Goal: Communication & Community: Answer question/provide support

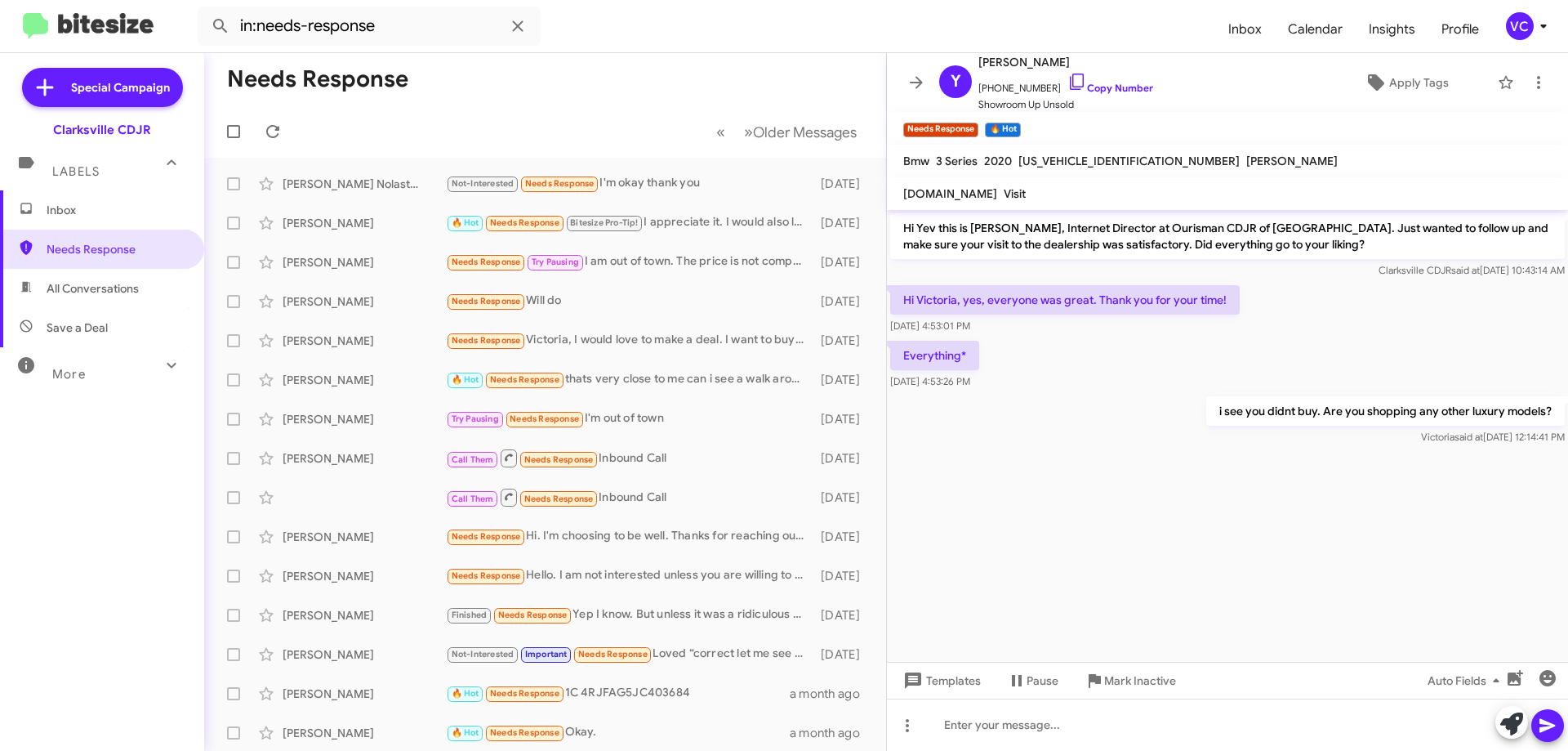
click at [1112, 553] on cdk-virtual-scroll-viewport "Hi Yev this is [PERSON_NAME], Internet Director at Ourisman CDJR of [GEOGRAPHIC…" at bounding box center [1227, 435] width 681 height 452
click at [469, 138] on mat-toolbar-row "« Previous » Next Older Messages" at bounding box center [545, 131] width 682 height 52
click at [275, 130] on icon at bounding box center [272, 131] width 19 height 19
click at [609, 82] on mat-toolbar-row "Needs Response" at bounding box center [545, 79] width 682 height 52
click at [1201, 599] on cdk-virtual-scroll-viewport "Hi Yev this is [PERSON_NAME], Internet Director at Ourisman CDJR of [GEOGRAPHIC…" at bounding box center [1227, 435] width 681 height 452
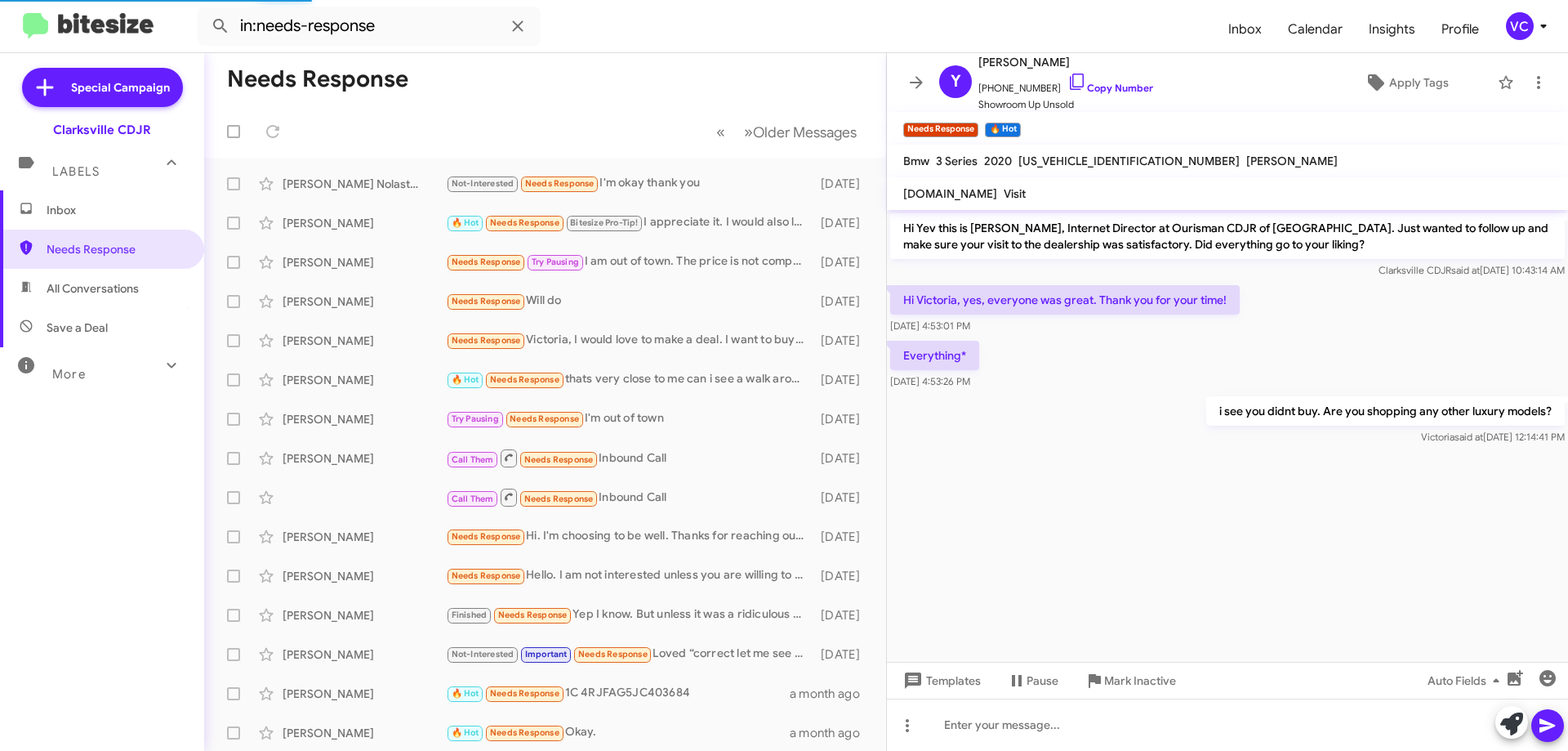
click at [1238, 561] on cdk-virtual-scroll-viewport "Hi Yev this is [PERSON_NAME], Internet Director at Ourisman CDJR of [GEOGRAPHIC…" at bounding box center [1227, 435] width 681 height 452
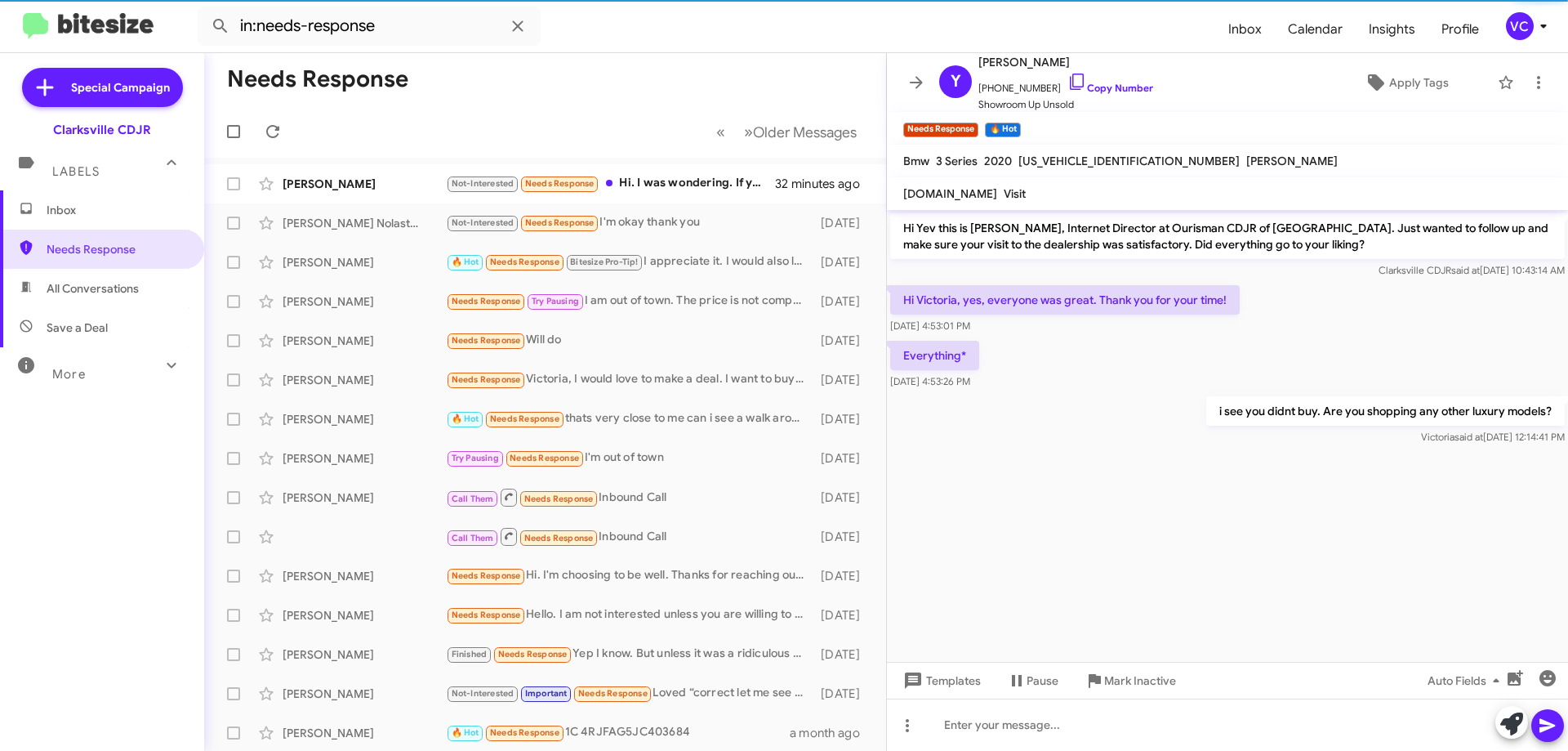
click at [1433, 285] on div "Hi Victoria, yes, everyone was great. Thank you for your time! [DATE] 4:53:01 PM" at bounding box center [1227, 310] width 681 height 56
click at [1307, 509] on cdk-virtual-scroll-viewport "Hi Yev this is [PERSON_NAME], Internet Director at Ourisman CDJR of [GEOGRAPHIC…" at bounding box center [1227, 435] width 681 height 452
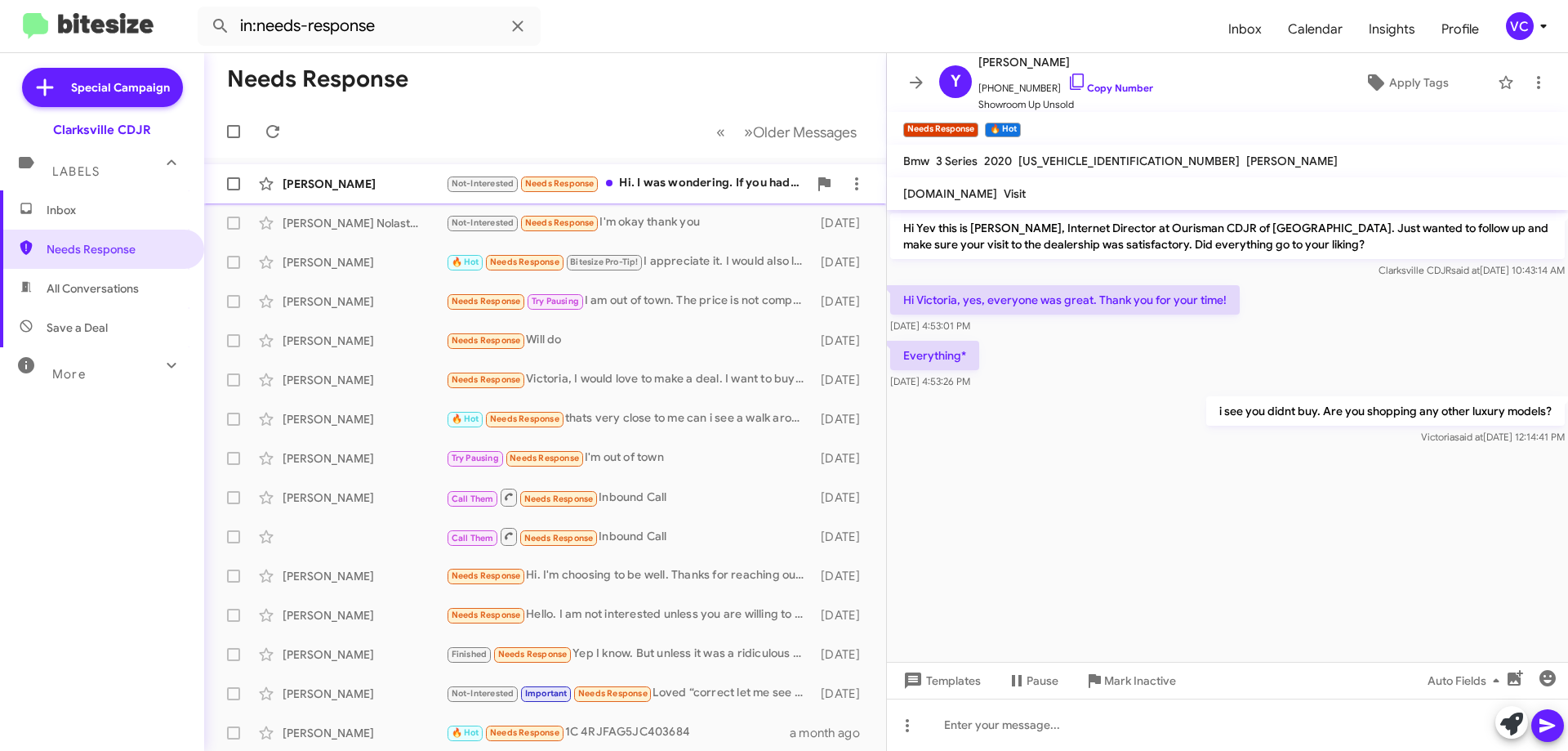
click at [397, 187] on div "[PERSON_NAME]" at bounding box center [364, 184] width 163 height 16
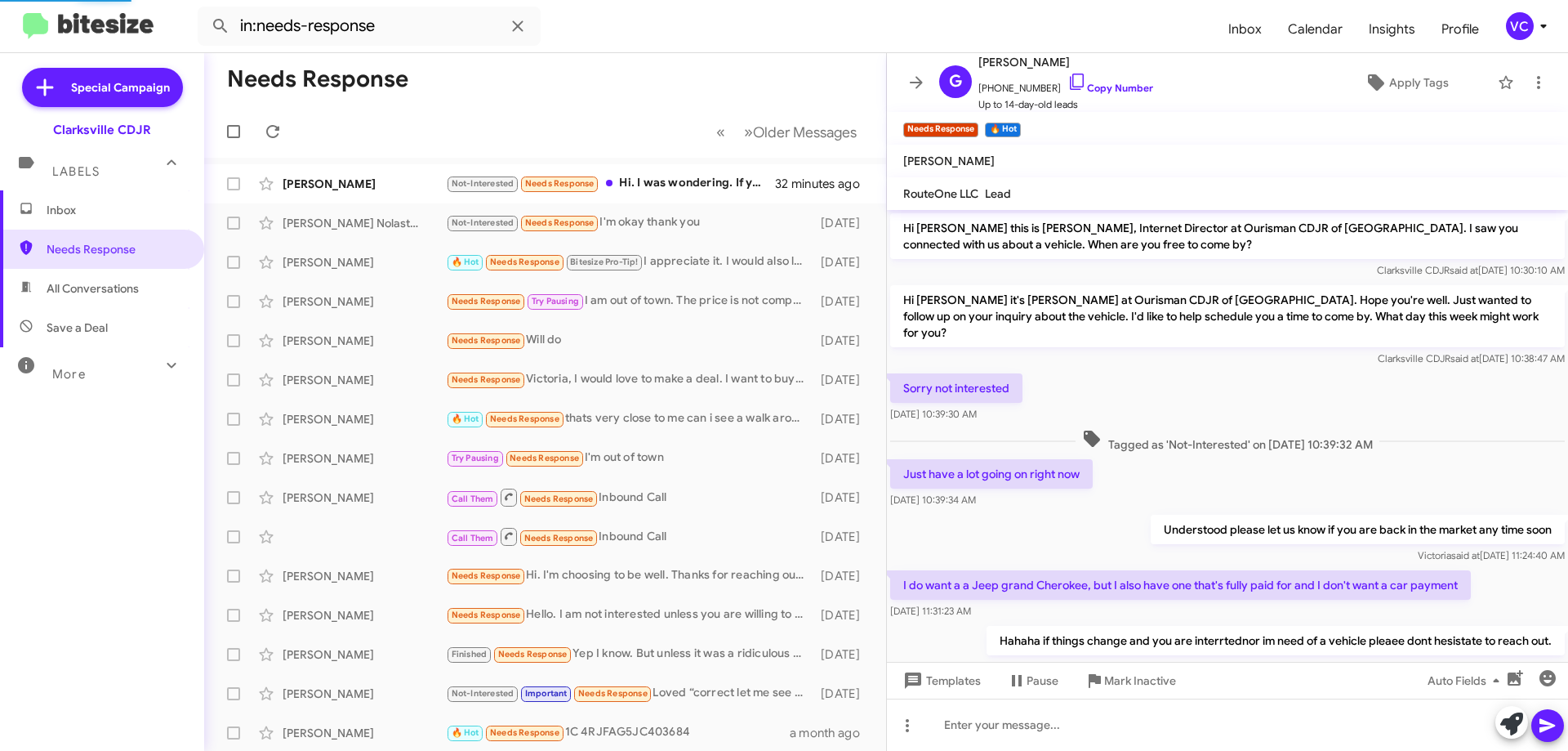
scroll to position [93, 0]
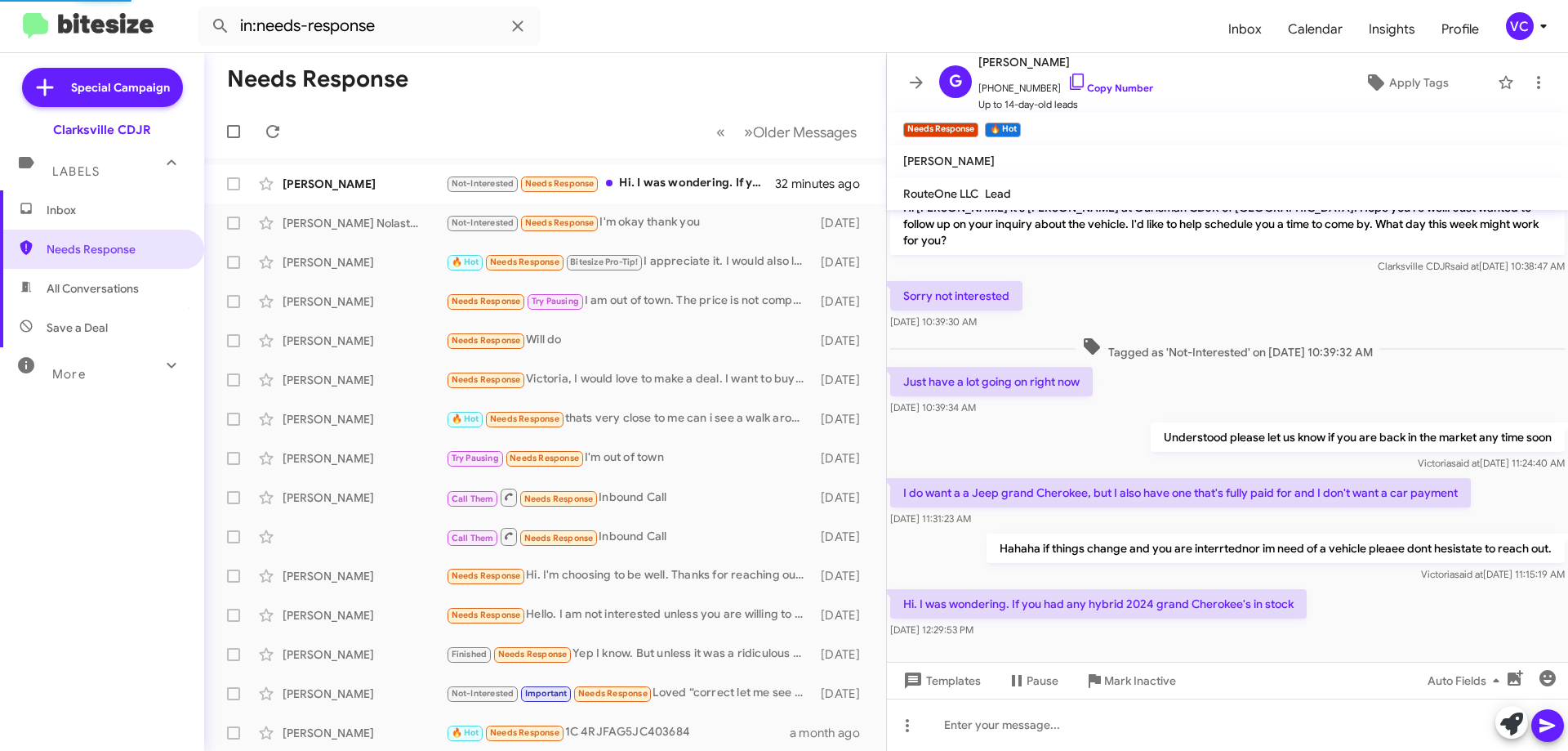
drag, startPoint x: 1285, startPoint y: 548, endPoint x: 1412, endPoint y: 322, distance: 259.2
click at [1279, 536] on p "Hahaha if things change and you are interrtednor im need of a vehicle pleaee do…" at bounding box center [1276, 549] width 579 height 29
click at [1190, 338] on span "Tagged as 'Not-Interested' on [DATE] 10:39:32 AM" at bounding box center [1227, 349] width 304 height 24
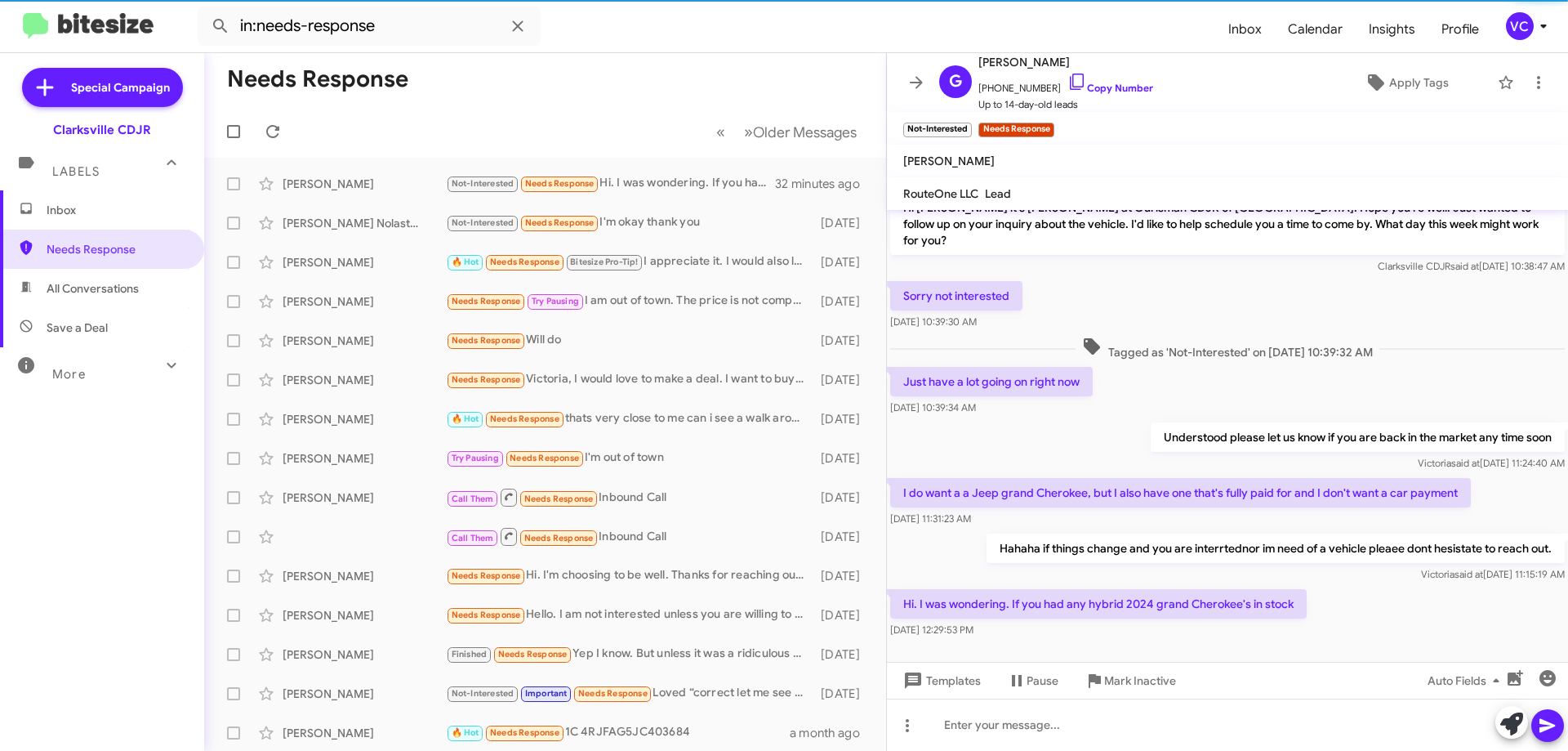
click at [1459, 613] on div "Hi. I was wondering. If you had any hybrid 2024 grand Cherokee's in stock [DATE…" at bounding box center [1227, 614] width 681 height 56
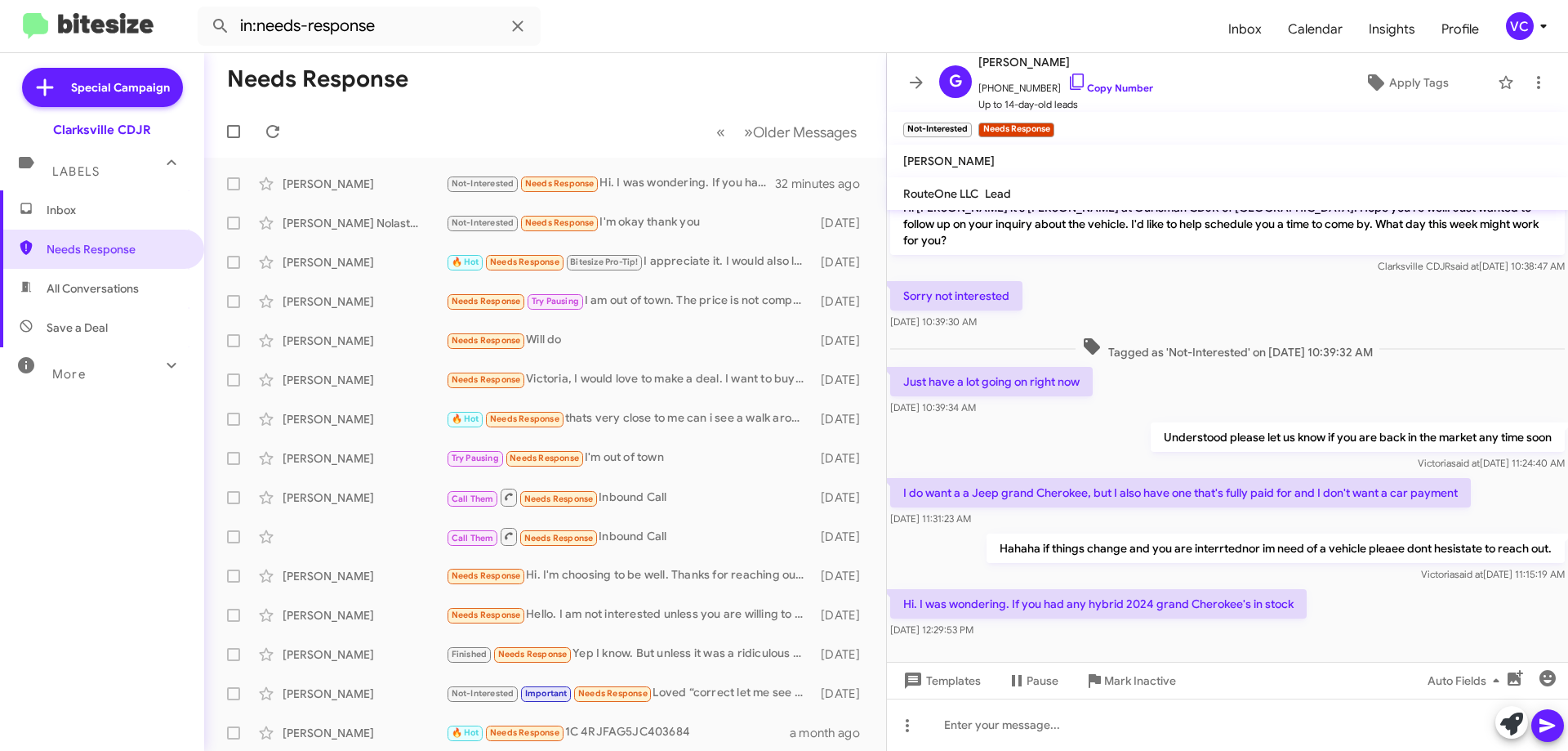
click at [1438, 586] on div "Hi. I was wondering. If you had any hybrid 2024 grand Cherokee's in stock [DATE…" at bounding box center [1227, 614] width 681 height 56
click at [1434, 586] on div "Hi. I was wondering. If you had any hybrid 2024 grand Cherokee's in stock [DATE…" at bounding box center [1227, 614] width 681 height 56
click at [1280, 306] on div "Sorry not interested [DATE] 10:39:30 AM" at bounding box center [1227, 305] width 681 height 56
click at [1311, 586] on div "Hi. I was wondering. If you had any hybrid 2024 grand Cherokee's in stock [DATE…" at bounding box center [1227, 614] width 681 height 56
click at [1356, 586] on div "Hi. I was wondering. If you had any hybrid 2024 grand Cherokee's in stock [DATE…" at bounding box center [1227, 614] width 681 height 56
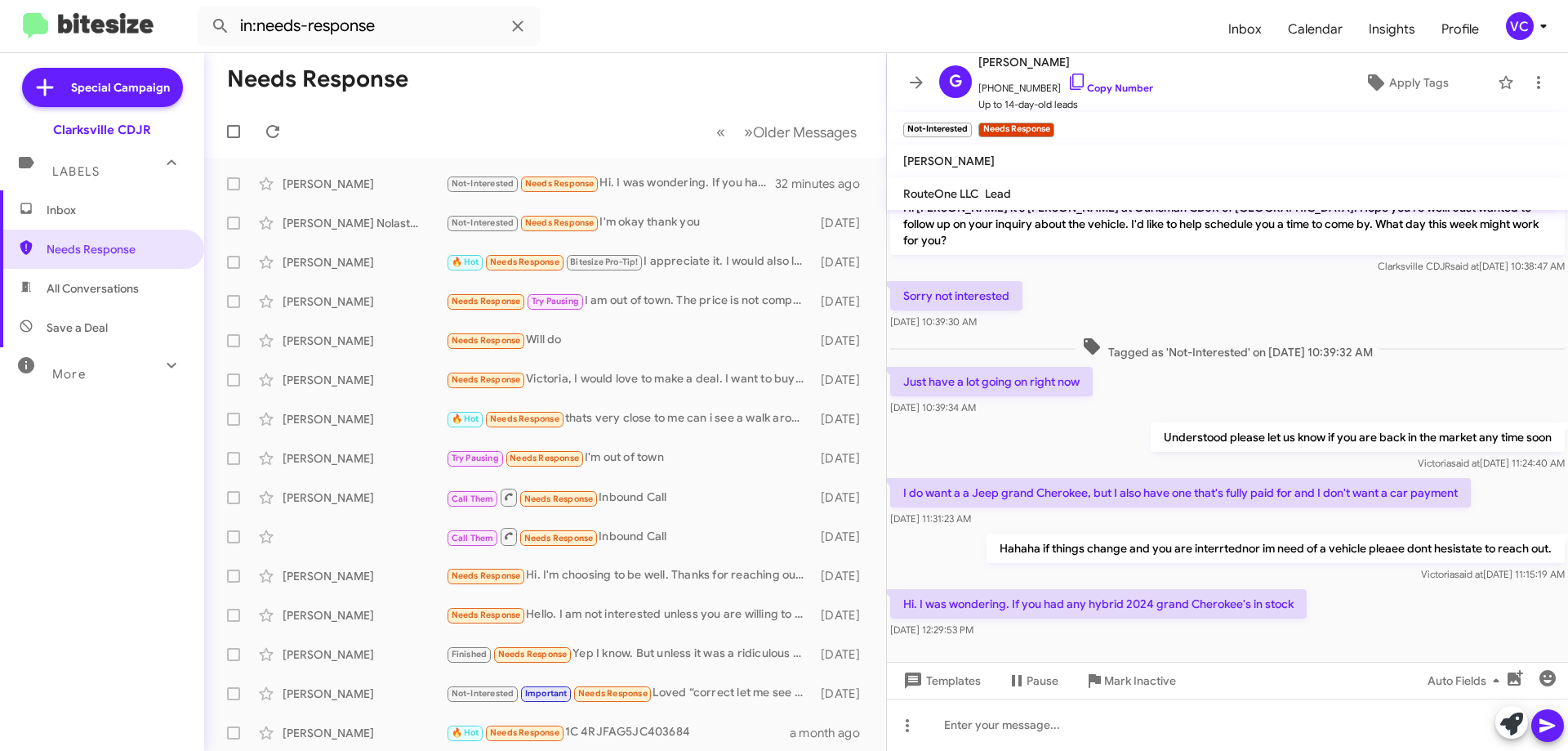
click at [1361, 586] on div "Hi. I was wondering. If you had any hybrid 2024 grand Cherokee's in stock [DATE…" at bounding box center [1227, 614] width 681 height 56
click at [1368, 566] on div "[PERSON_NAME] said at [DATE] 11:15:19 AM" at bounding box center [1276, 574] width 579 height 16
click at [1233, 316] on div "Sorry not interested [DATE] 10:39:30 AM" at bounding box center [1227, 305] width 681 height 56
click at [1336, 586] on div "Hi. I was wondering. If you had any hybrid 2024 grand Cherokee's in stock [DATE…" at bounding box center [1227, 614] width 681 height 56
drag, startPoint x: 1087, startPoint y: 587, endPoint x: 1153, endPoint y: 587, distance: 66.0
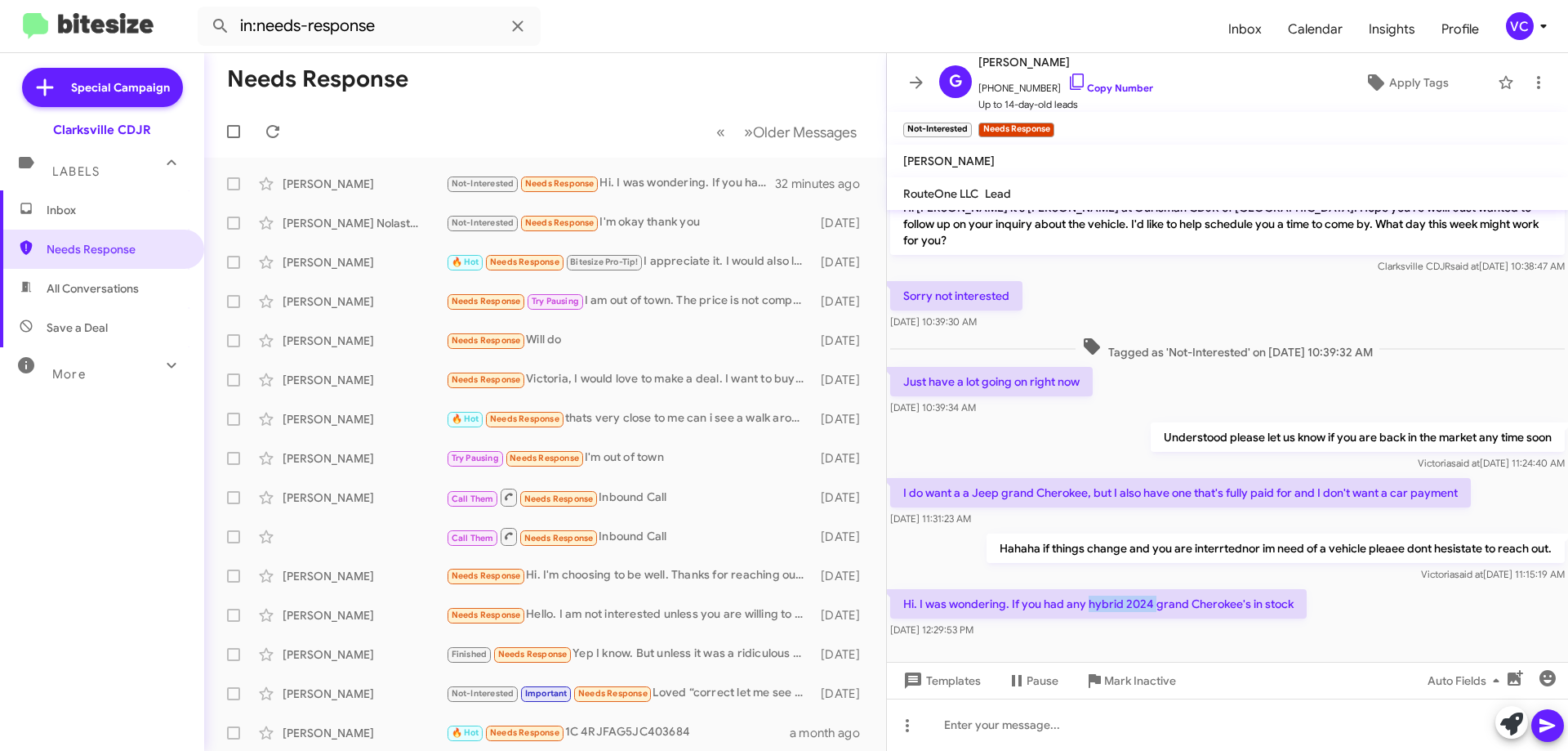
click at [1153, 589] on p "Hi. I was wondering. If you had any hybrid 2024 grand Cherokee's in stock" at bounding box center [1098, 604] width 416 height 29
click at [1188, 566] on div "[PERSON_NAME] said at [DATE] 11:15:19 AM" at bounding box center [1276, 574] width 579 height 16
click at [1117, 87] on link "Copy Number" at bounding box center [1110, 87] width 86 height 12
click at [1125, 90] on link "Copy Number" at bounding box center [1110, 87] width 86 height 12
drag, startPoint x: 1301, startPoint y: 312, endPoint x: 1314, endPoint y: 310, distance: 13.2
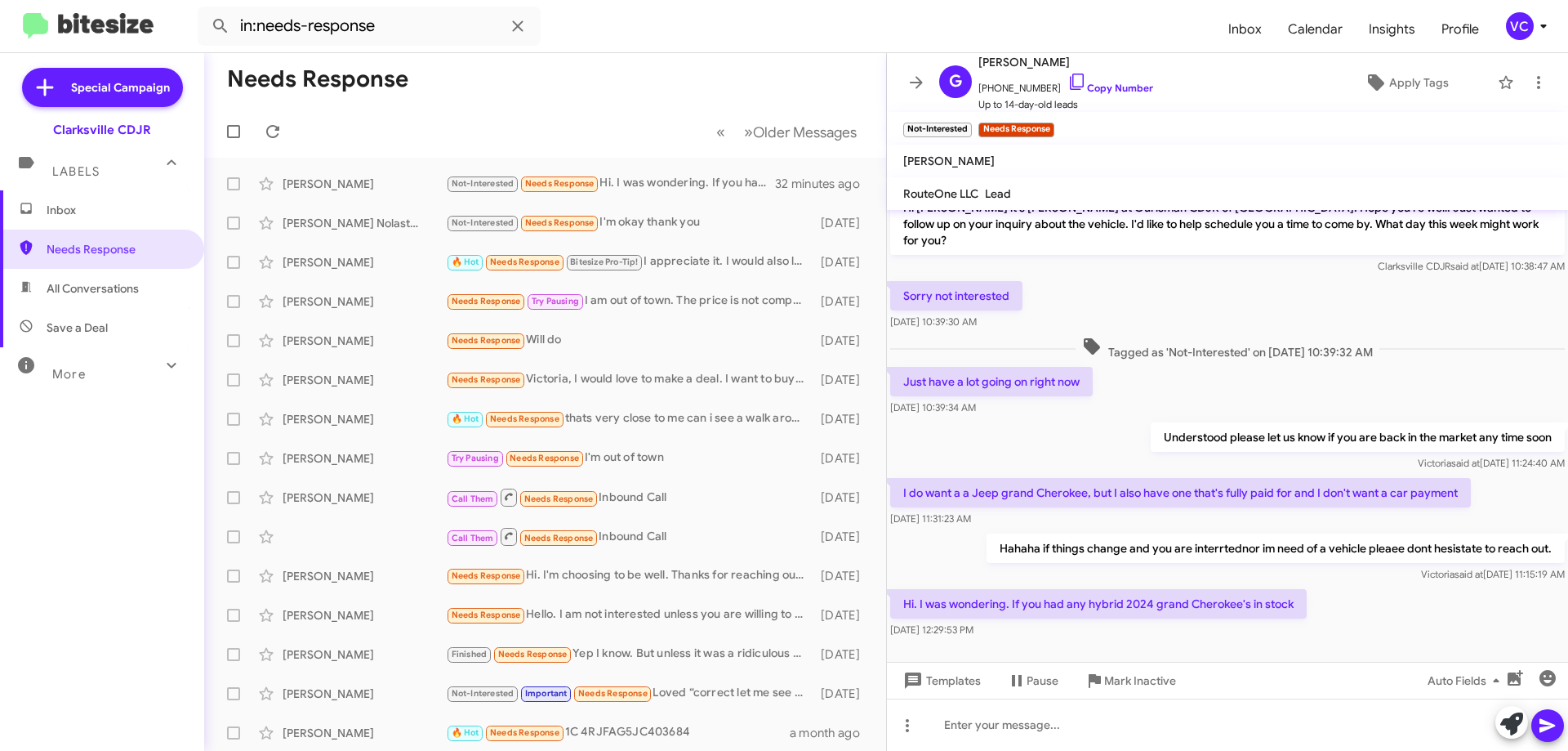
click at [1301, 312] on div "Sorry not interested [DATE] 10:39:30 AM" at bounding box center [1227, 305] width 681 height 56
click at [1271, 278] on div "Sorry not interested [DATE] 10:39:30 AM" at bounding box center [1227, 305] width 681 height 56
click at [1260, 375] on div "Just have a lot going on right now [DATE] 10:39:34 AM" at bounding box center [1227, 391] width 681 height 56
click at [1407, 607] on div "Hi. I was wondering. If you had any hybrid 2024 grand Cherokee's in stock [DATE…" at bounding box center [1227, 614] width 681 height 56
click at [1292, 260] on div "Hi [PERSON_NAME] it's [PERSON_NAME] at Ourisman CDJR of [GEOGRAPHIC_DATA]. Hope…" at bounding box center [1227, 234] width 681 height 88
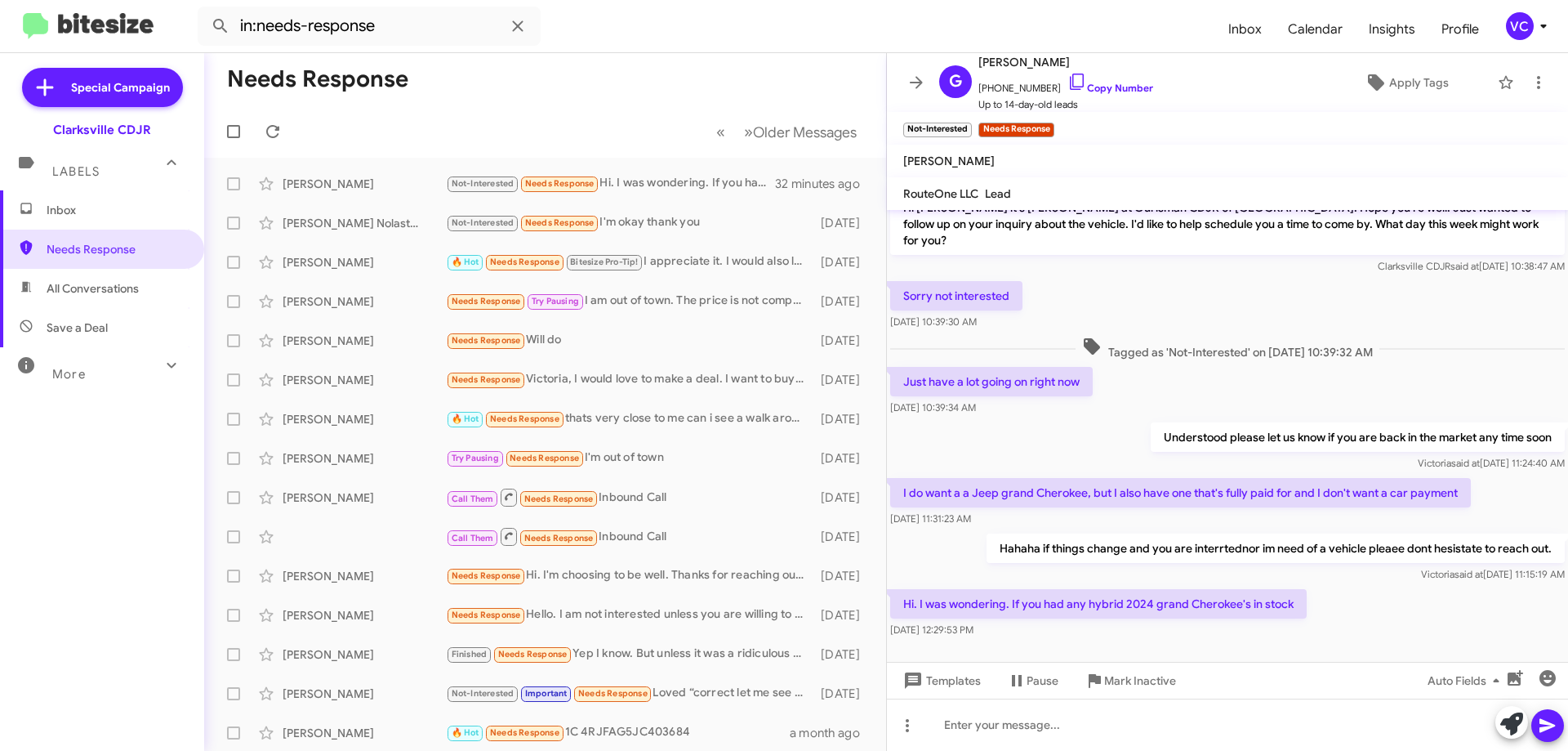
click at [1366, 605] on div "Hi. I was wondering. If you had any hybrid 2024 grand Cherokee's in stock [DATE…" at bounding box center [1227, 614] width 681 height 56
click at [1212, 337] on span "Tagged as 'Not-Interested' on [DATE] 10:39:32 AM" at bounding box center [1227, 349] width 304 height 24
drag, startPoint x: 1016, startPoint y: 593, endPoint x: 1312, endPoint y: 591, distance: 296.0
click at [1311, 591] on div "Hi. I was wondering. If you had any hybrid 2024 grand Cherokee's in stock [DATE…" at bounding box center [1227, 614] width 681 height 56
click at [1215, 591] on p "Hi. I was wondering. If you had any hybrid 2024 grand Cherokee's in stock" at bounding box center [1098, 604] width 416 height 29
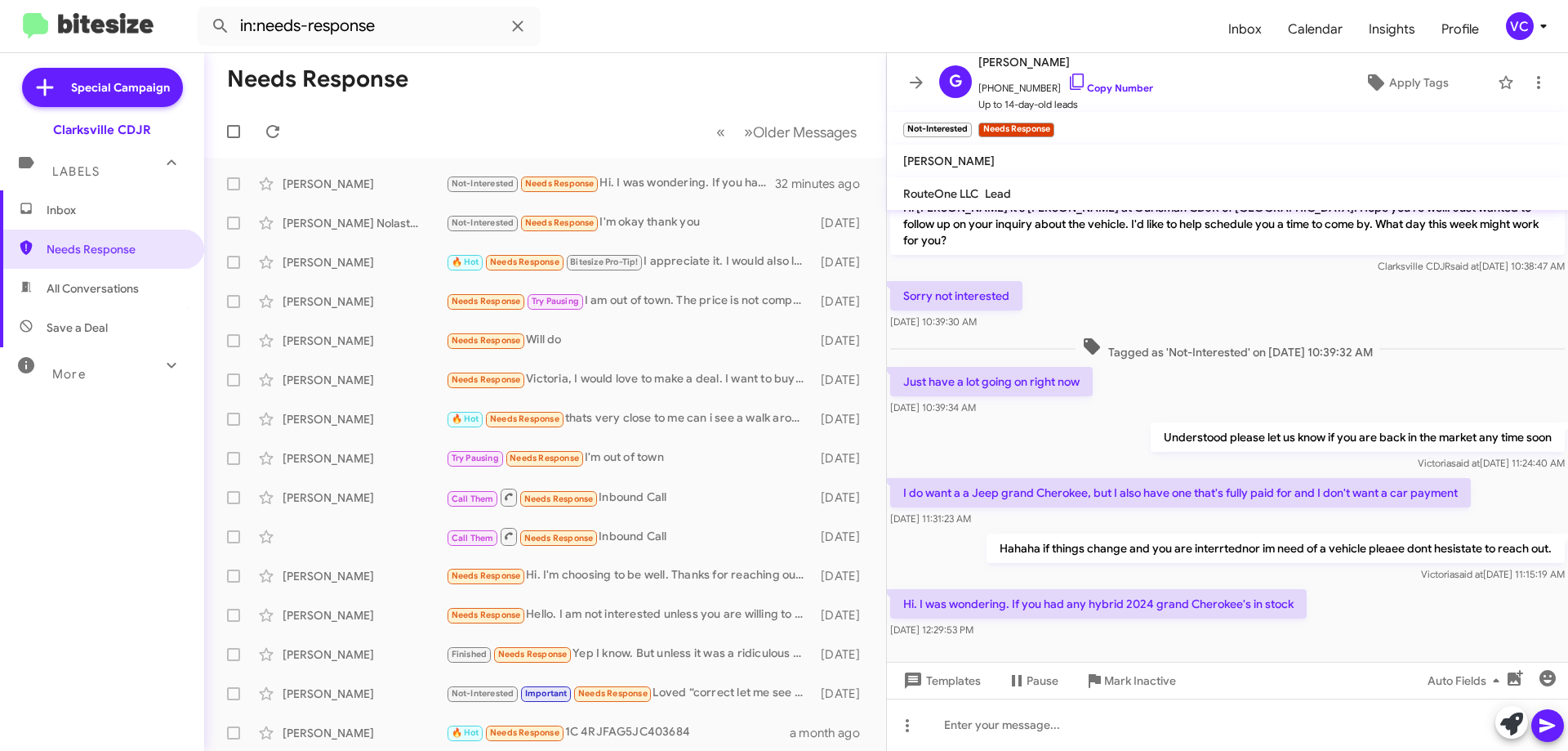
click at [1006, 593] on p "Hi. I was wondering. If you had any hybrid 2024 grand Cherokee's in stock" at bounding box center [1098, 604] width 416 height 29
click at [1390, 586] on div "Hi. I was wondering. If you had any hybrid 2024 grand Cherokee's in stock [DATE…" at bounding box center [1227, 614] width 681 height 56
click at [1374, 601] on div "Hi. I was wondering. If you had any hybrid 2024 grand Cherokee's in stock [DATE…" at bounding box center [1227, 614] width 681 height 56
click at [1421, 365] on div "Just have a lot going on right now [DATE] 10:39:34 AM" at bounding box center [1227, 391] width 681 height 56
click at [1372, 665] on div "Templates Pause Mark Inactive Auto Fields" at bounding box center [1227, 680] width 681 height 37
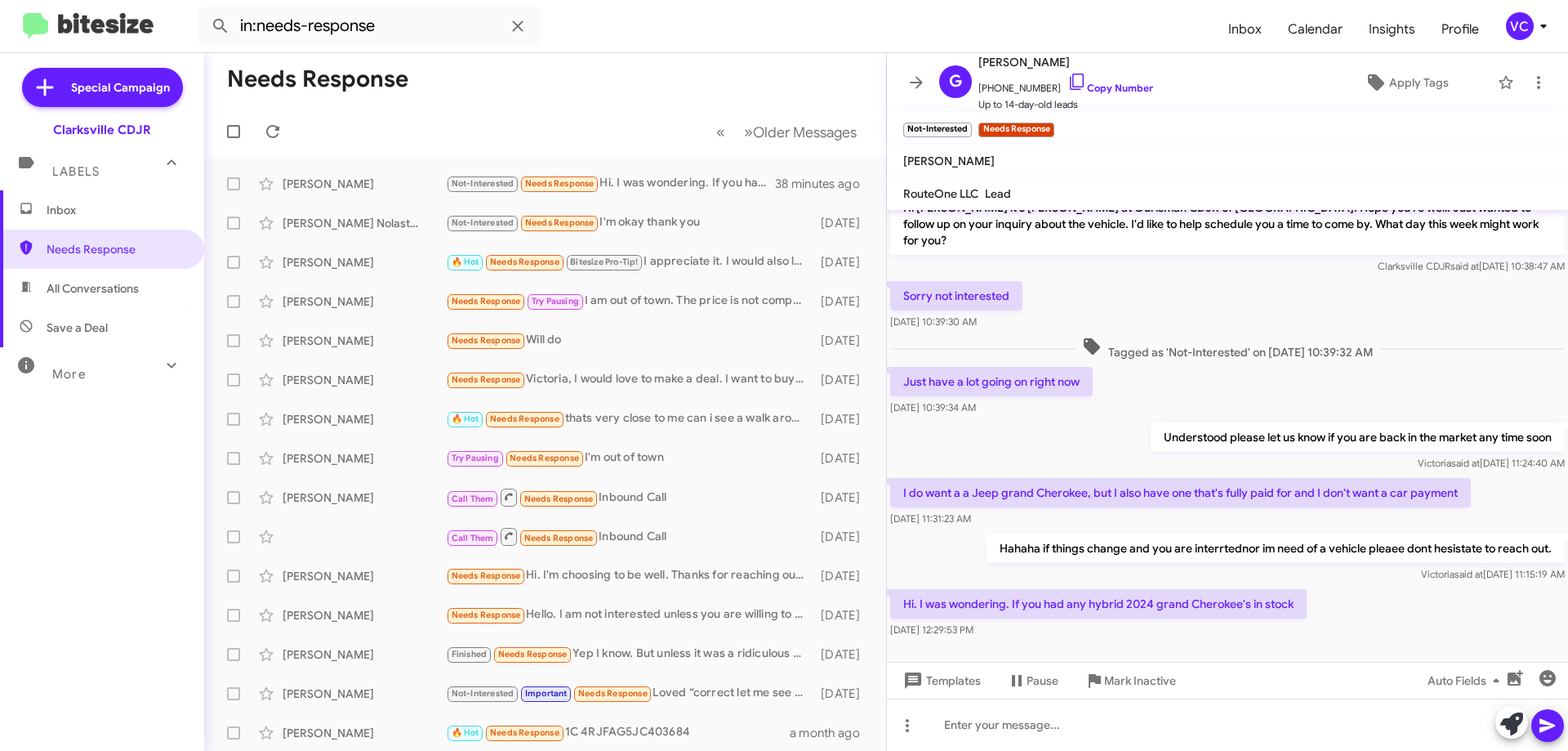
click at [1476, 594] on div "Hi. I was wondering. If you had any hybrid 2024 grand Cherokee's in stock [DATE…" at bounding box center [1227, 614] width 681 height 56
drag, startPoint x: 1432, startPoint y: 603, endPoint x: 1425, endPoint y: 587, distance: 17.5
click at [1432, 603] on div "Hi. I was wondering. If you had any hybrid 2024 grand Cherokee's in stock [DATE…" at bounding box center [1227, 614] width 681 height 56
click at [1344, 337] on span "Tagged as 'Not-Interested' on [DATE] 10:39:32 AM" at bounding box center [1227, 349] width 304 height 24
click at [1368, 592] on div "Hi. I was wondering. If you had any hybrid 2024 grand Cherokee's in stock [DATE…" at bounding box center [1227, 614] width 681 height 56
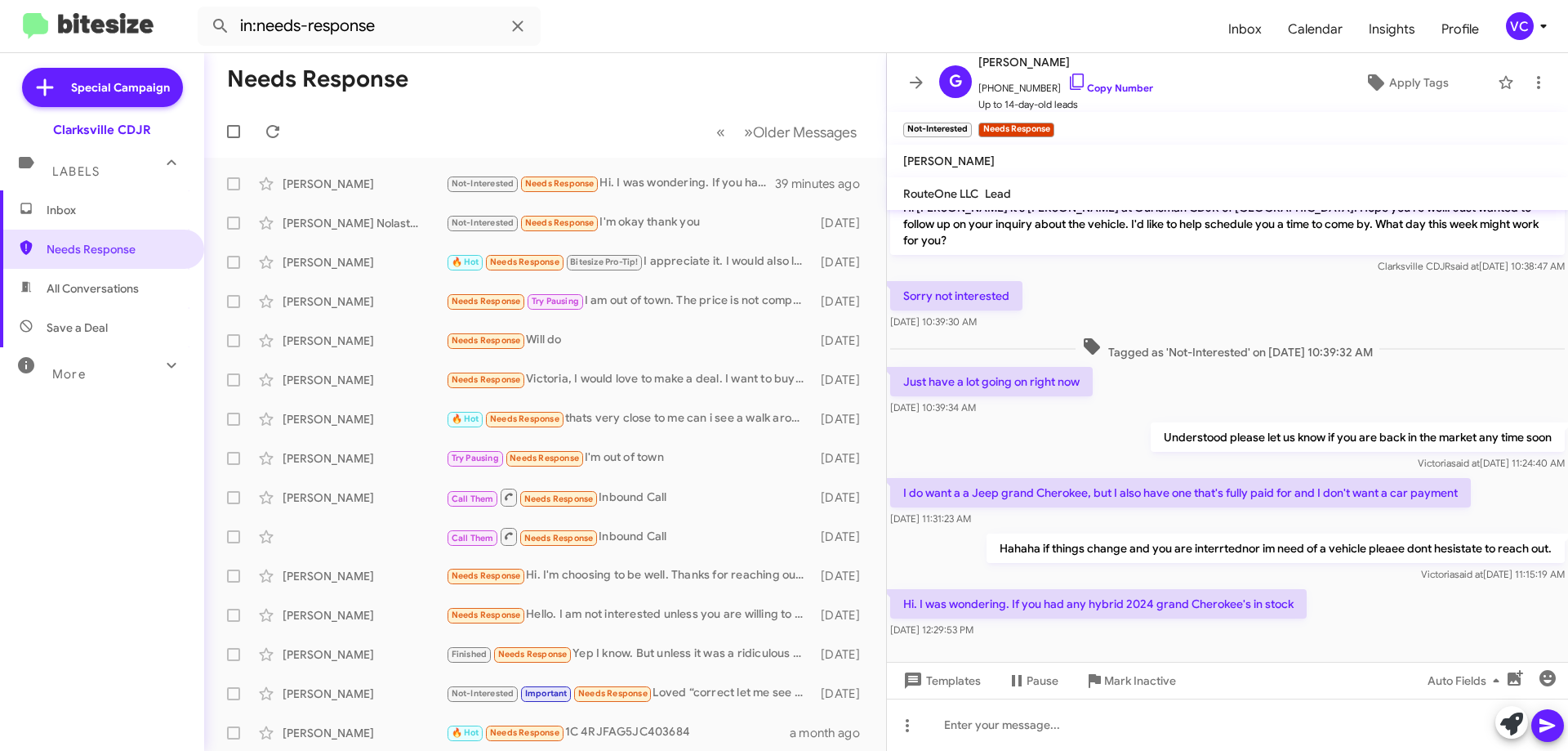
click at [1354, 586] on div "Hi. I was wondering. If you had any hybrid 2024 grand Cherokee's in stock [DATE…" at bounding box center [1227, 614] width 681 height 56
click at [1357, 385] on div "Just have a lot going on right now [DATE] 10:39:34 AM" at bounding box center [1227, 391] width 681 height 56
click at [1410, 604] on div "Hi. I was wondering. If you had any hybrid 2024 grand Cherokee's in stock [DATE…" at bounding box center [1227, 614] width 681 height 56
click at [1411, 588] on div "Hi. I was wondering. If you had any hybrid 2024 grand Cherokee's in stock [DATE…" at bounding box center [1227, 614] width 681 height 56
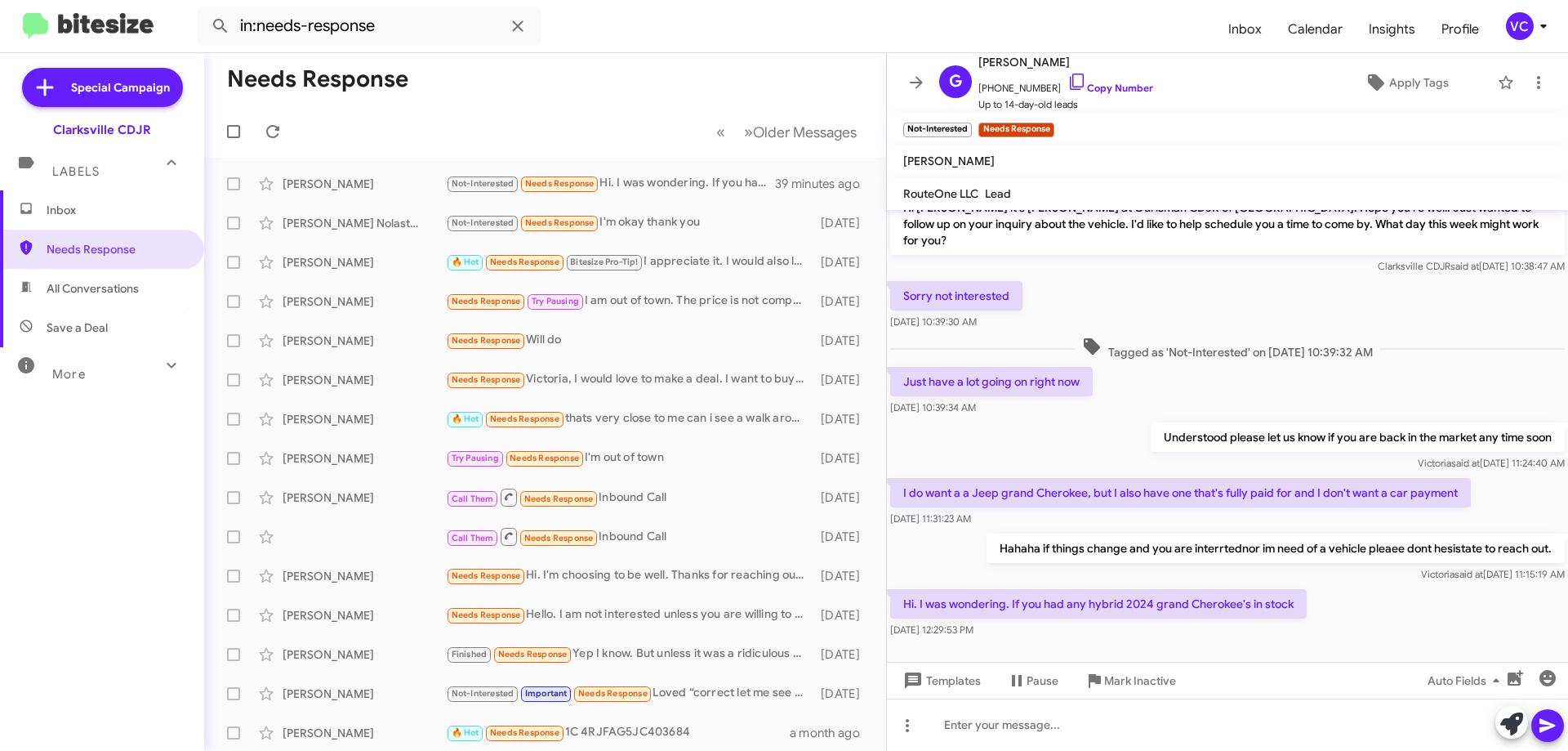
drag, startPoint x: 1407, startPoint y: 317, endPoint x: 1422, endPoint y: 424, distance: 108.0
click at [1406, 316] on div "Hi [PERSON_NAME] this is [PERSON_NAME], Internet Director at Ourisman CDJR of […" at bounding box center [1227, 379] width 681 height 524
click at [1415, 536] on p "Hahaha if things change and you are interrtednor im need of a vehicle pleaee do…" at bounding box center [1276, 549] width 579 height 29
click at [1454, 568] on span "said at" at bounding box center [1468, 573] width 28 height 12
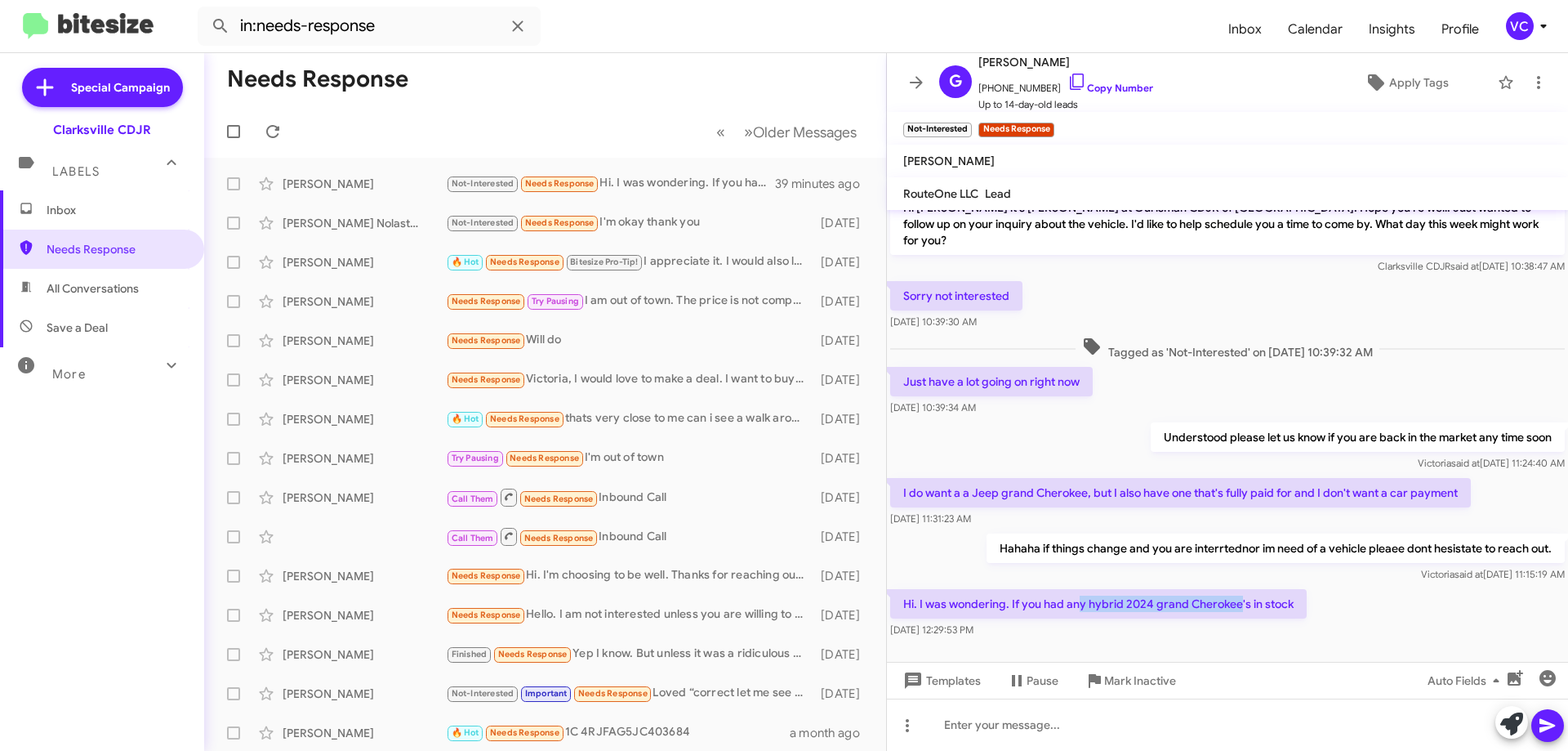
drag, startPoint x: 1077, startPoint y: 577, endPoint x: 1365, endPoint y: 579, distance: 288.0
click at [1292, 589] on p "Hi. I was wondering. If you had any hybrid 2024 grand Cherokee's in stock" at bounding box center [1098, 604] width 416 height 29
click at [1413, 586] on div "Hi. I was wondering. If you had any hybrid 2024 grand Cherokee's in stock [DATE…" at bounding box center [1227, 614] width 681 height 56
click at [1421, 568] on span "[PERSON_NAME] said at [DATE] 11:15:19 AM" at bounding box center [1492, 573] width 144 height 12
drag, startPoint x: 1007, startPoint y: 591, endPoint x: 1295, endPoint y: 591, distance: 288.0
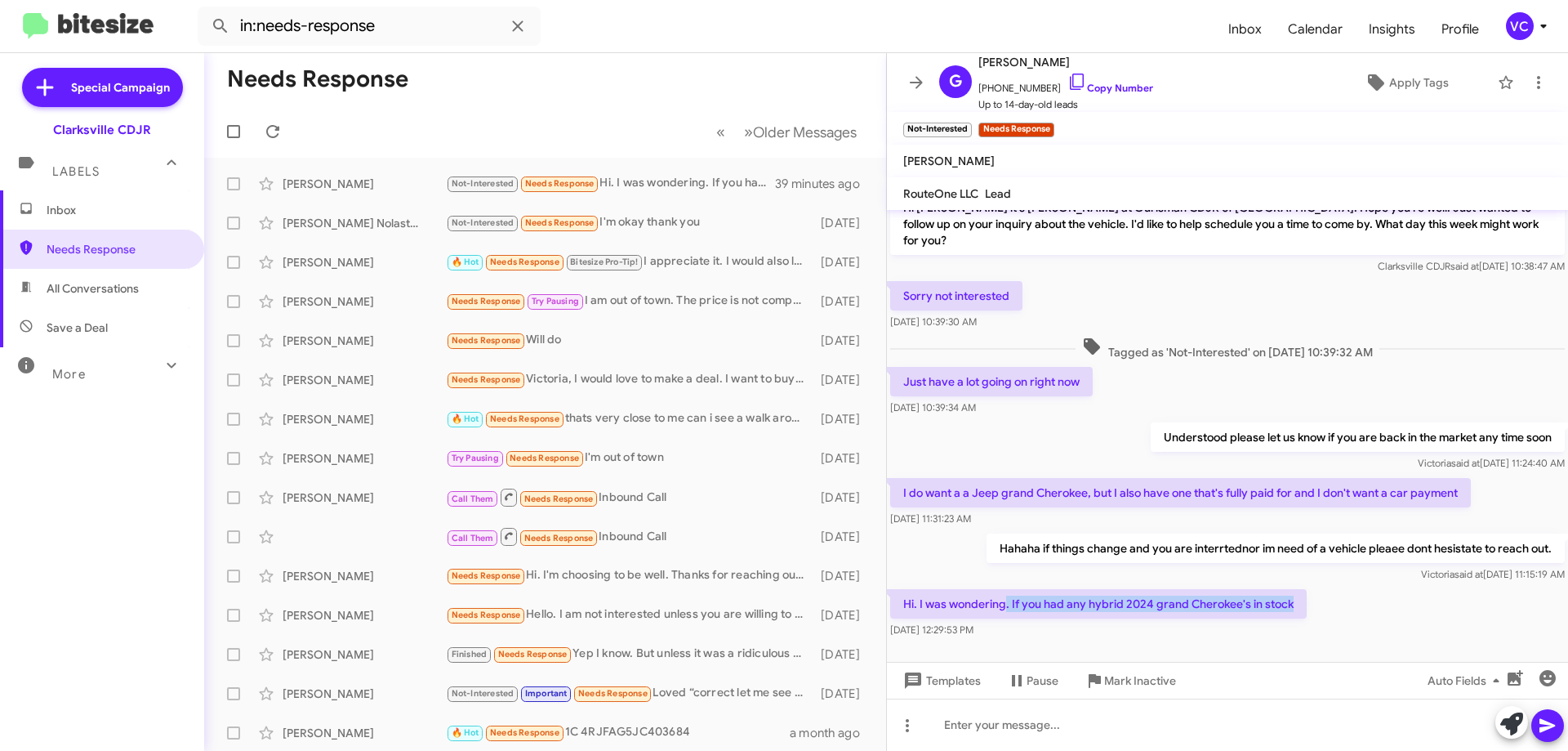
click at [1295, 591] on p "Hi. I was wondering. If you had any hybrid 2024 grand Cherokee's in stock" at bounding box center [1098, 604] width 416 height 29
copy p ". If you had any hybrid 2024 grand Cherokee's in stock"
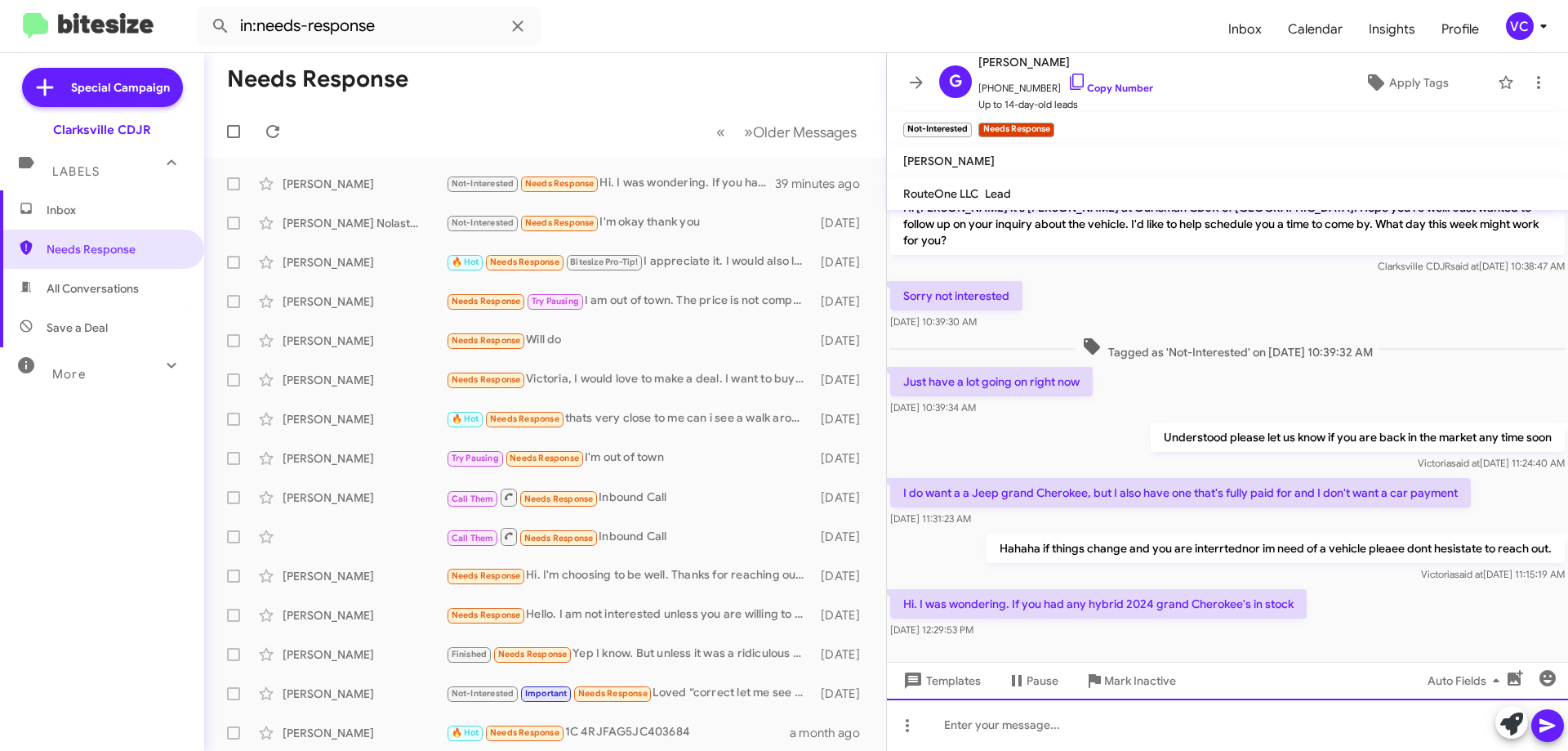
click at [1046, 725] on div at bounding box center [1227, 724] width 681 height 52
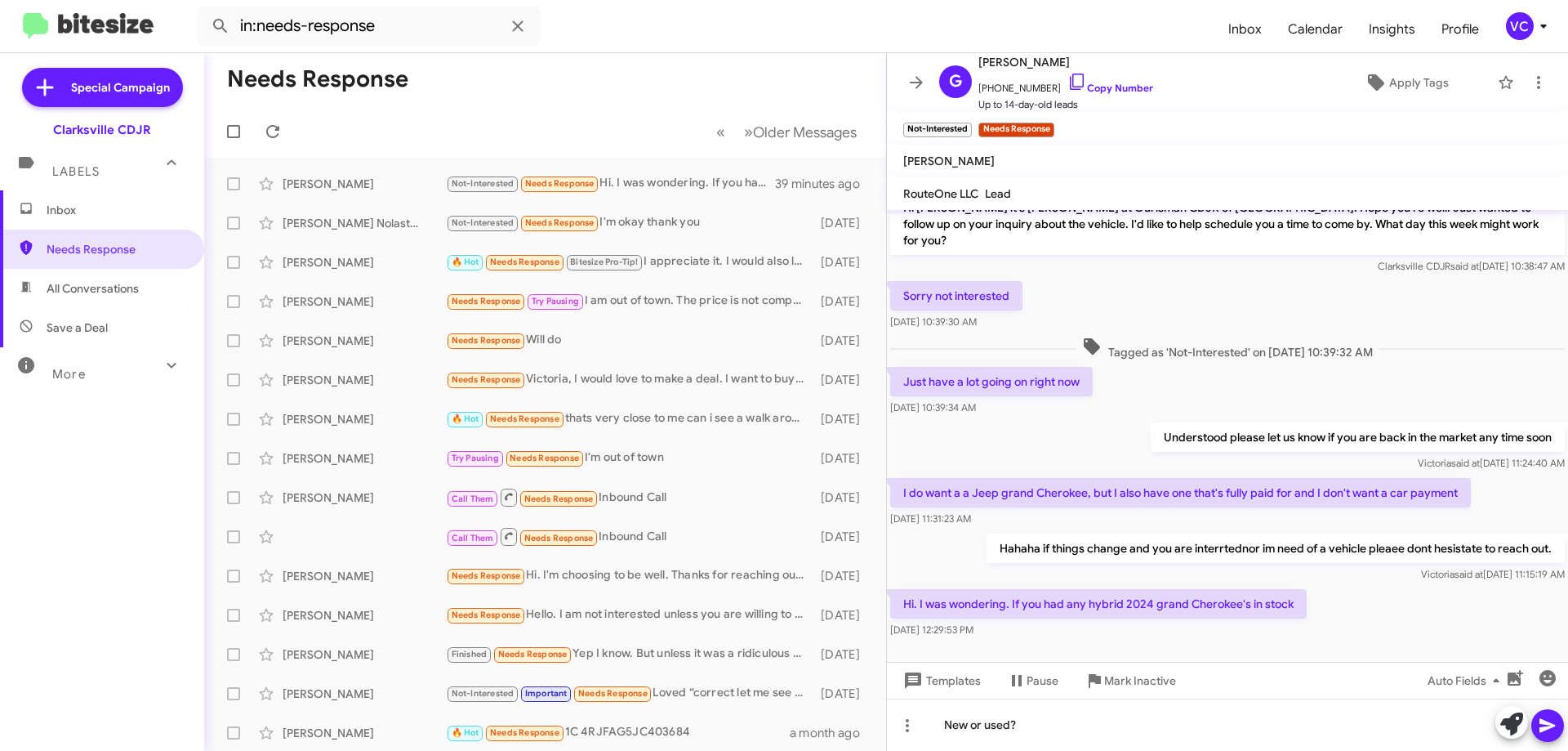
click at [1553, 732] on icon at bounding box center [1547, 725] width 19 height 19
click at [492, 102] on mat-toolbar-row "Needs Response" at bounding box center [545, 79] width 682 height 52
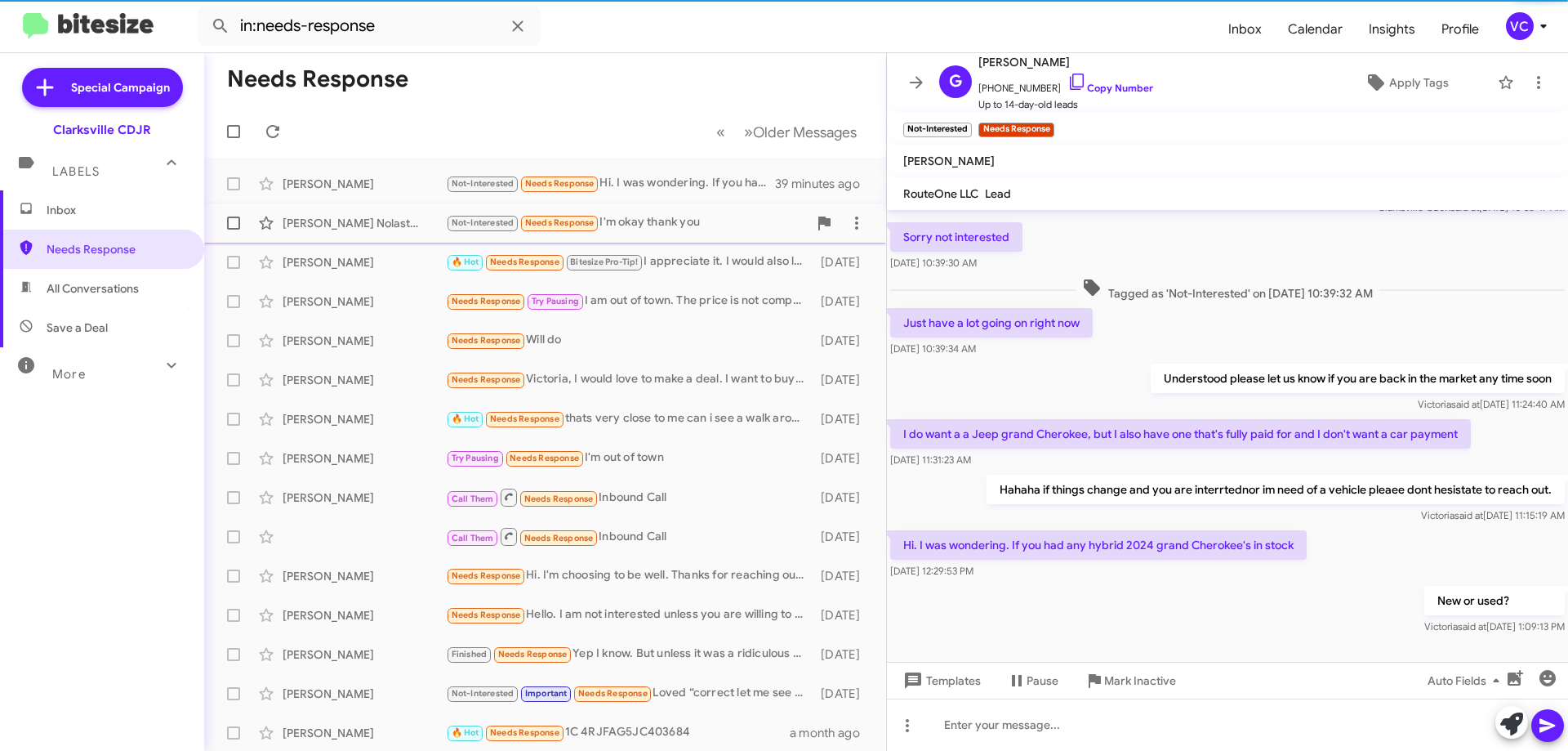
scroll to position [152, 0]
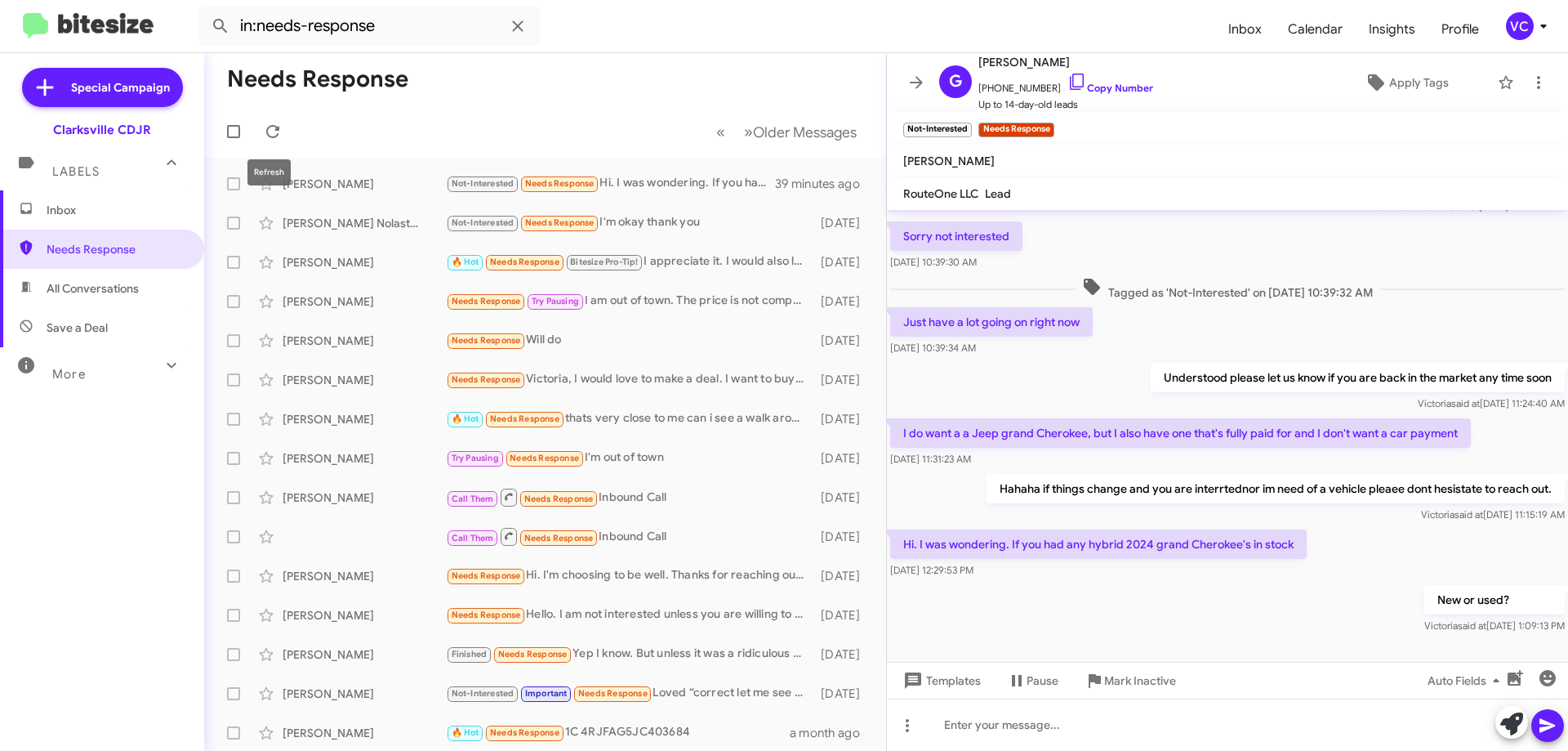
click at [276, 104] on mat-toolbar-row "Needs Response" at bounding box center [545, 79] width 682 height 52
click at [276, 133] on icon at bounding box center [272, 131] width 19 height 19
click at [587, 61] on mat-toolbar-row "Needs Response" at bounding box center [545, 79] width 682 height 52
drag, startPoint x: 1250, startPoint y: 596, endPoint x: 1023, endPoint y: 452, distance: 268.8
click at [1252, 597] on div "New or used? [PERSON_NAME] said at [DATE] 1:09:13 PM" at bounding box center [1227, 609] width 681 height 56
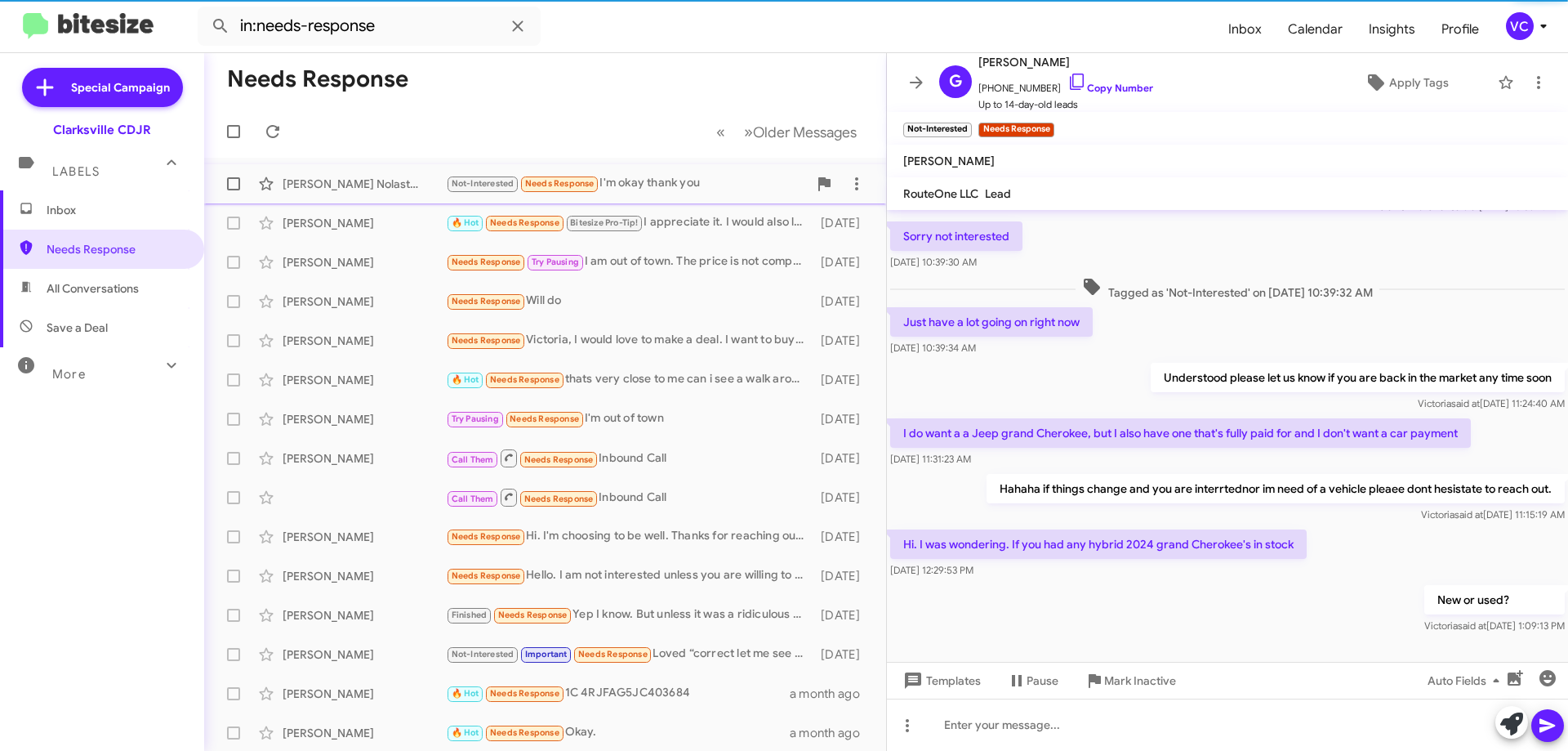
click at [446, 167] on span "[PERSON_NAME] Nolastname119587306 Not-Interested Needs Response I'm okay thank …" at bounding box center [545, 183] width 682 height 39
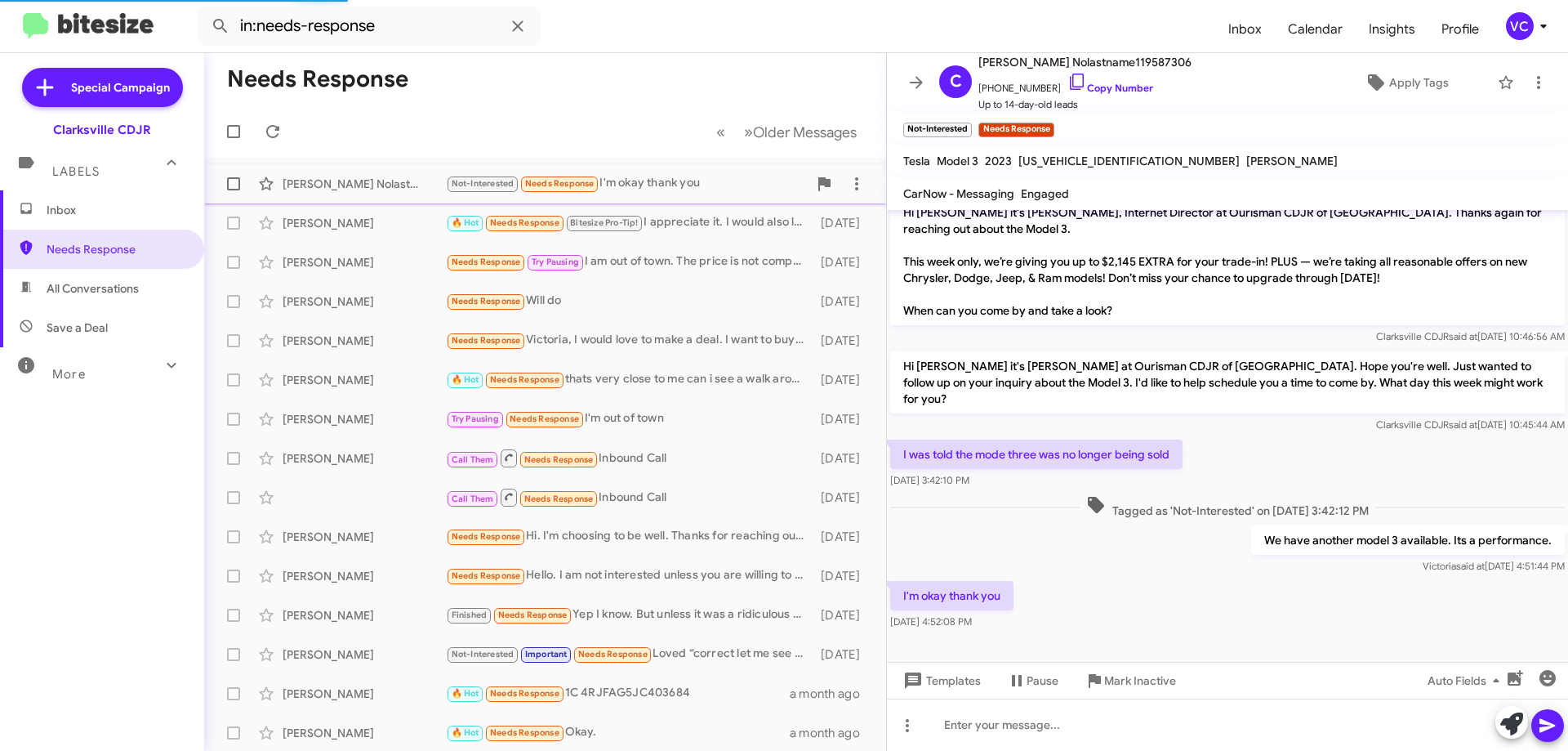
scroll to position [71, 0]
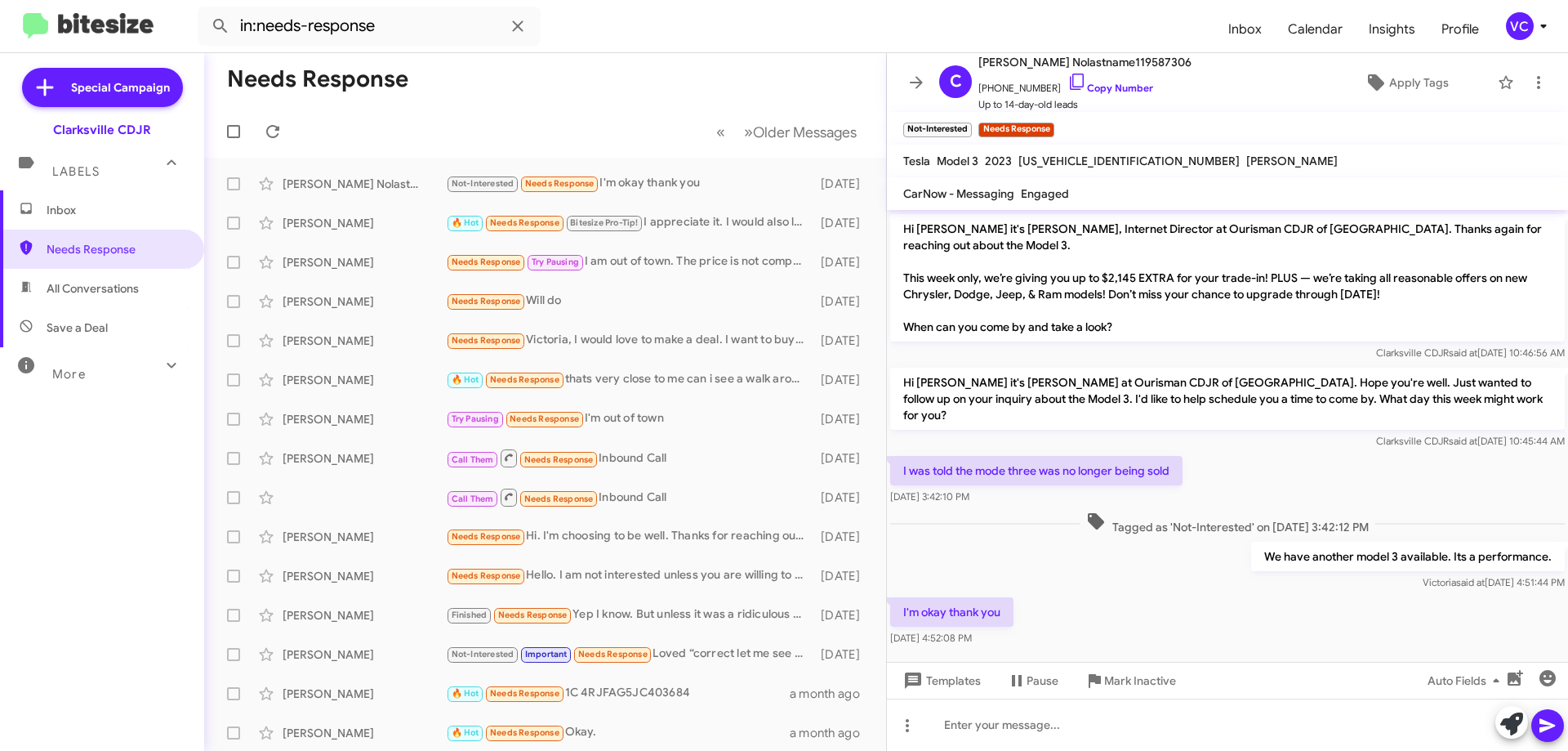
drag, startPoint x: 1262, startPoint y: 590, endPoint x: 1270, endPoint y: 584, distance: 10.0
click at [1264, 594] on div "I'm okay thank you [DATE] 4:52:08 PM" at bounding box center [1227, 622] width 681 height 56
click at [1364, 406] on mat-tooltip-component "[DATE] 10:45:44 AM" at bounding box center [1406, 393] width 111 height 49
click at [1270, 607] on div "I'm okay thank you [DATE] 4:52:08 PM" at bounding box center [1227, 622] width 681 height 56
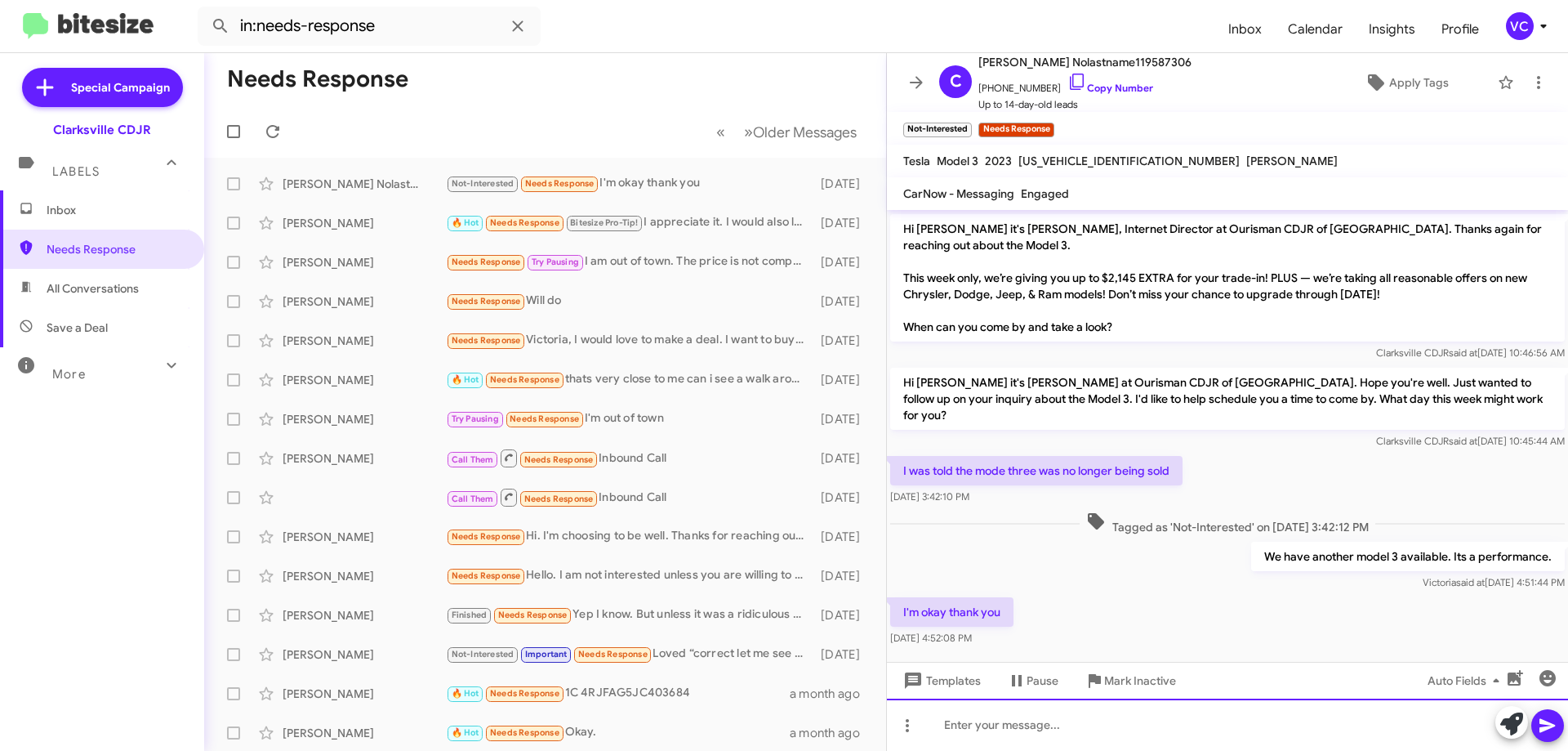
click at [1063, 746] on div at bounding box center [1227, 724] width 681 height 52
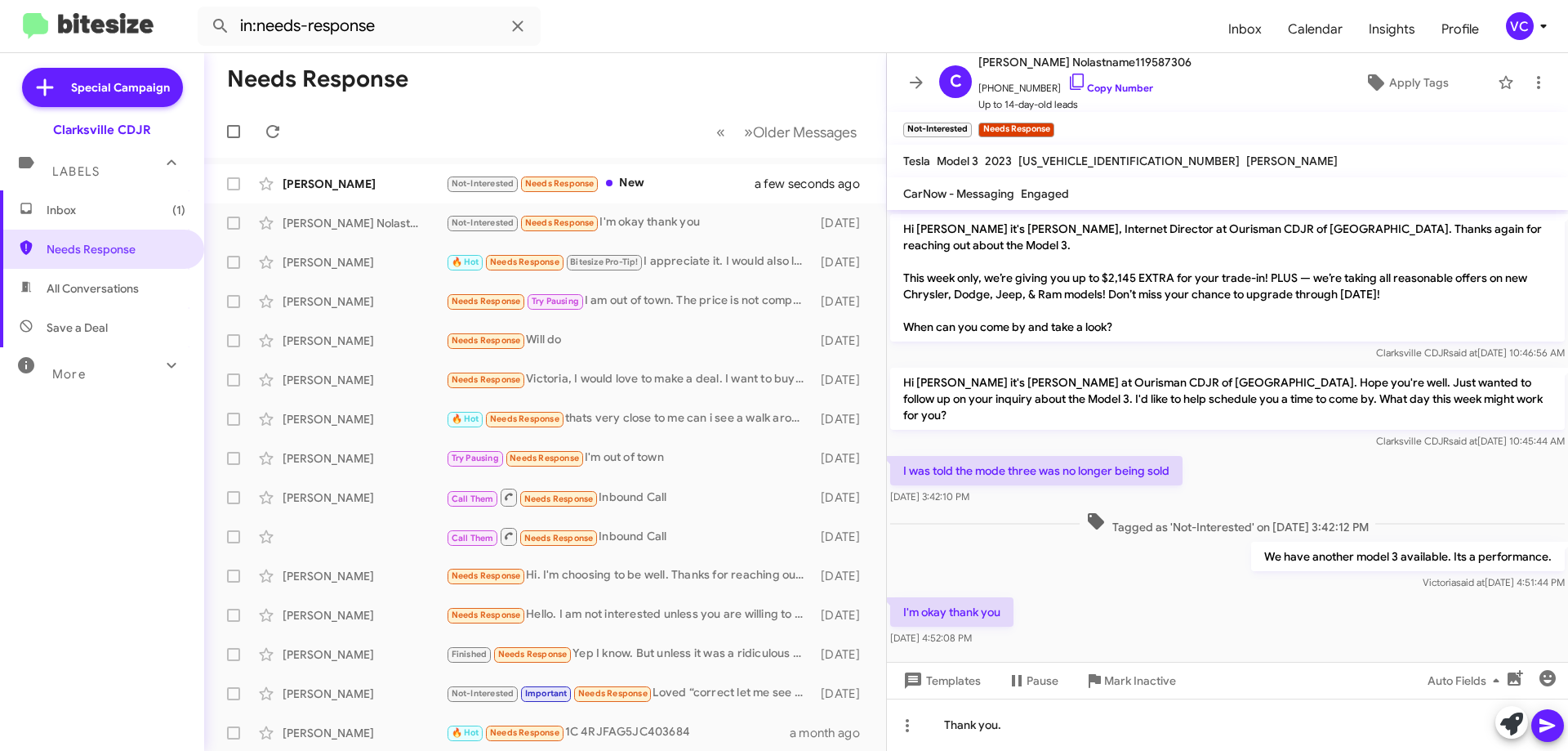
drag, startPoint x: 1226, startPoint y: 627, endPoint x: 1085, endPoint y: 522, distance: 175.8
click at [1226, 627] on div "I'm okay thank you [DATE] 4:52:08 PM" at bounding box center [1227, 622] width 681 height 56
click at [1136, 594] on div "I'm okay thank you [DATE] 4:52:08 PM" at bounding box center [1227, 622] width 681 height 56
